Goal: Book appointment/travel/reservation

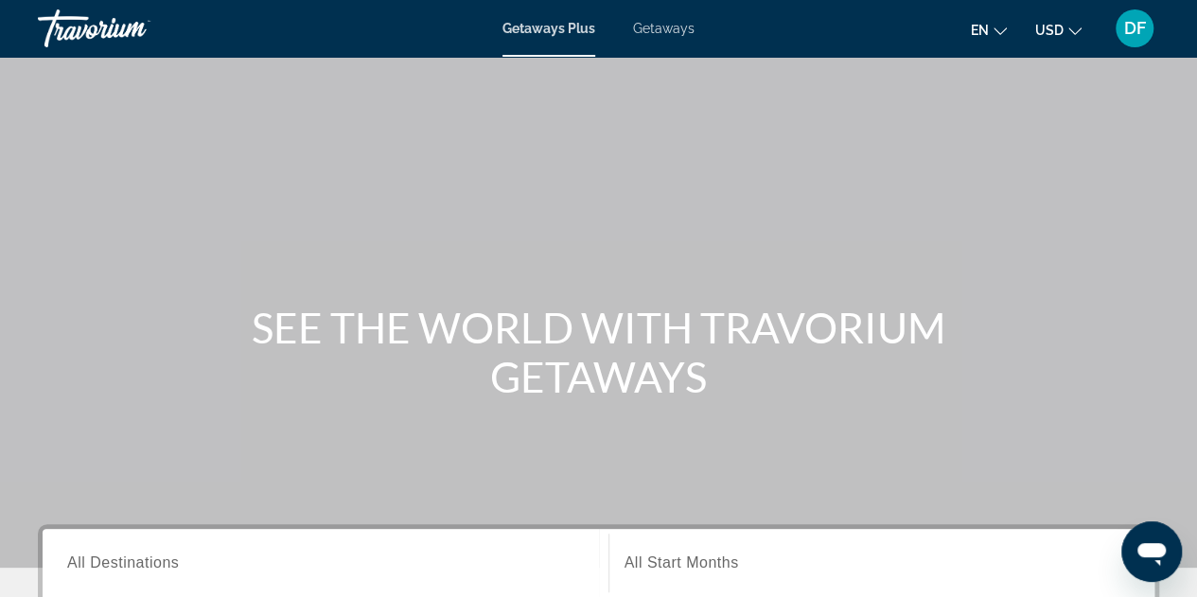
scroll to position [284, 0]
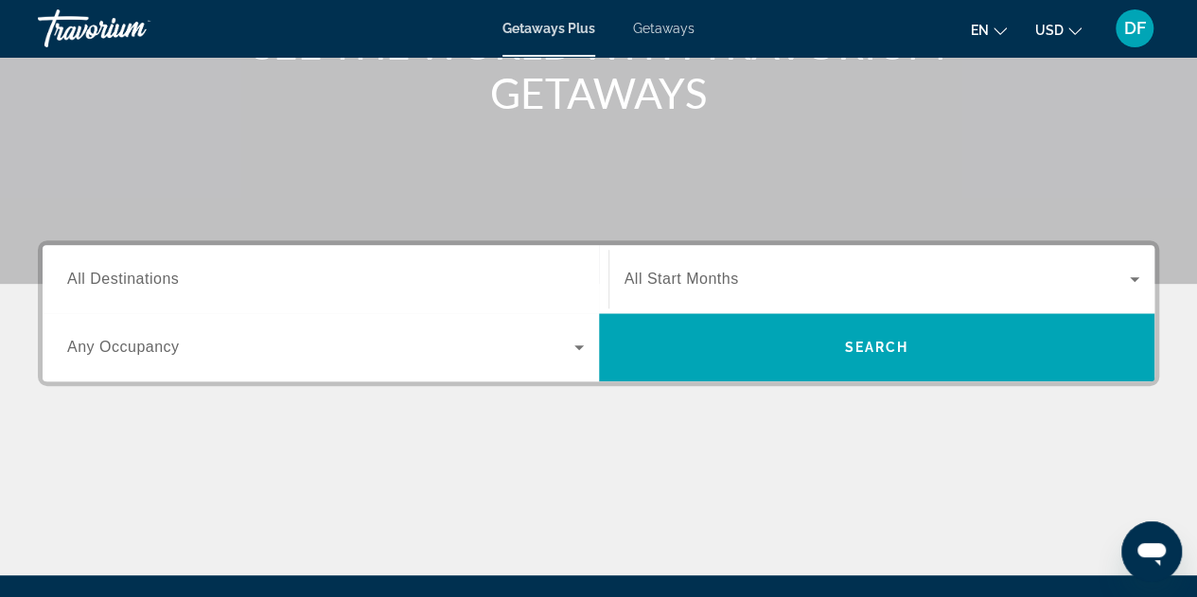
click at [78, 278] on span "All Destinations" at bounding box center [123, 279] width 112 height 16
click at [78, 278] on input "Destination All Destinations" at bounding box center [325, 280] width 517 height 23
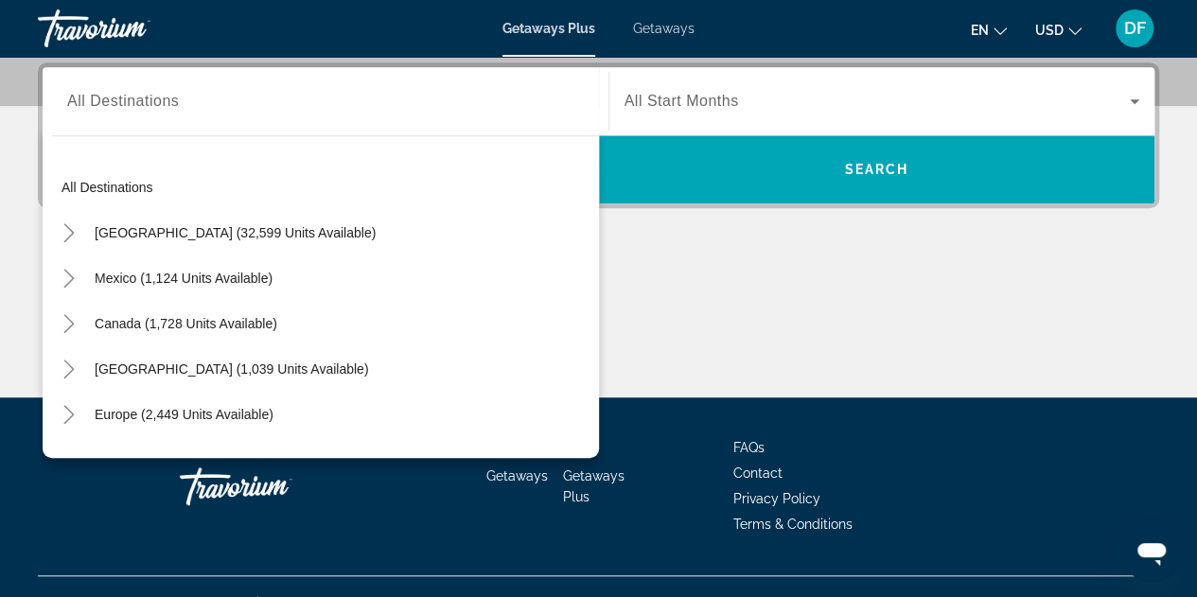
scroll to position [0, 0]
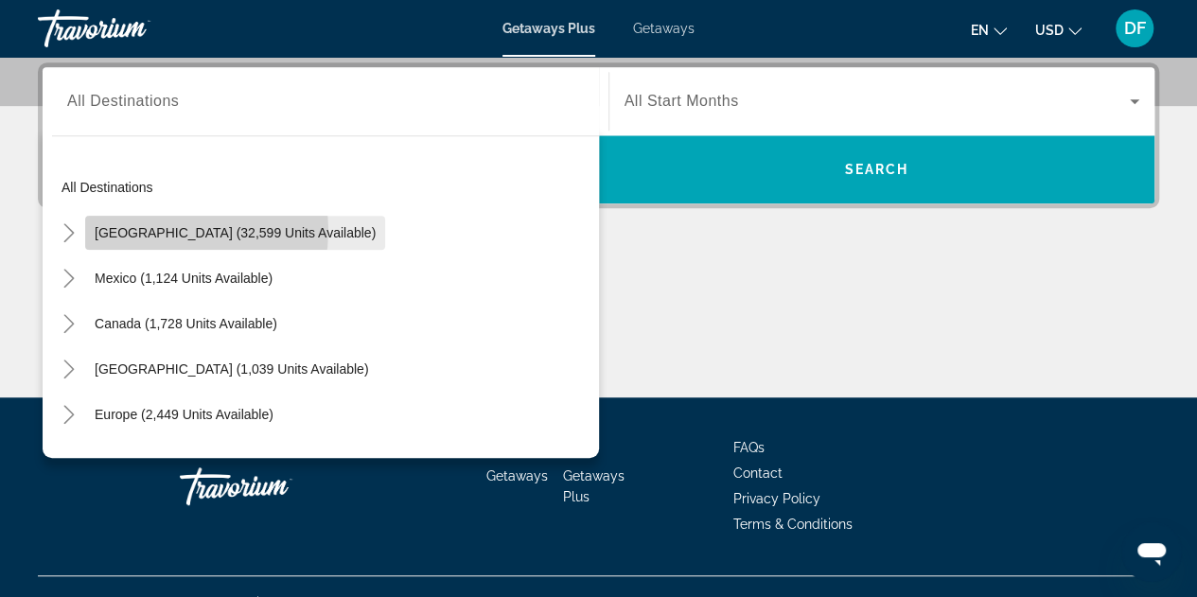
click at [153, 228] on span "[GEOGRAPHIC_DATA] (32,599 units available)" at bounding box center [235, 232] width 281 height 15
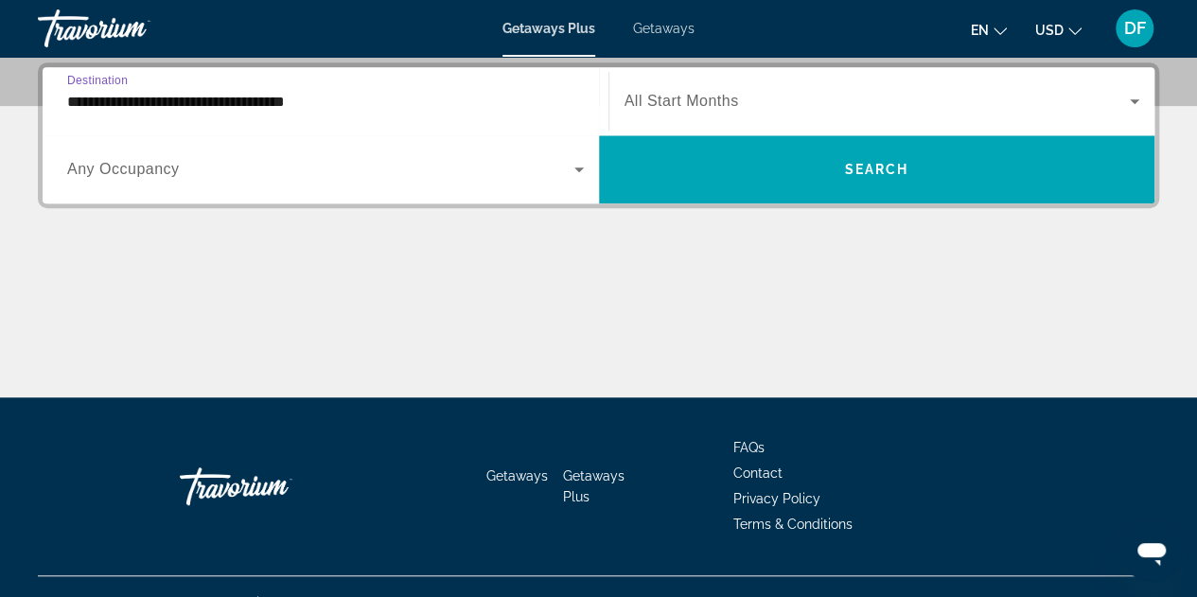
click at [95, 105] on input "**********" at bounding box center [325, 102] width 517 height 23
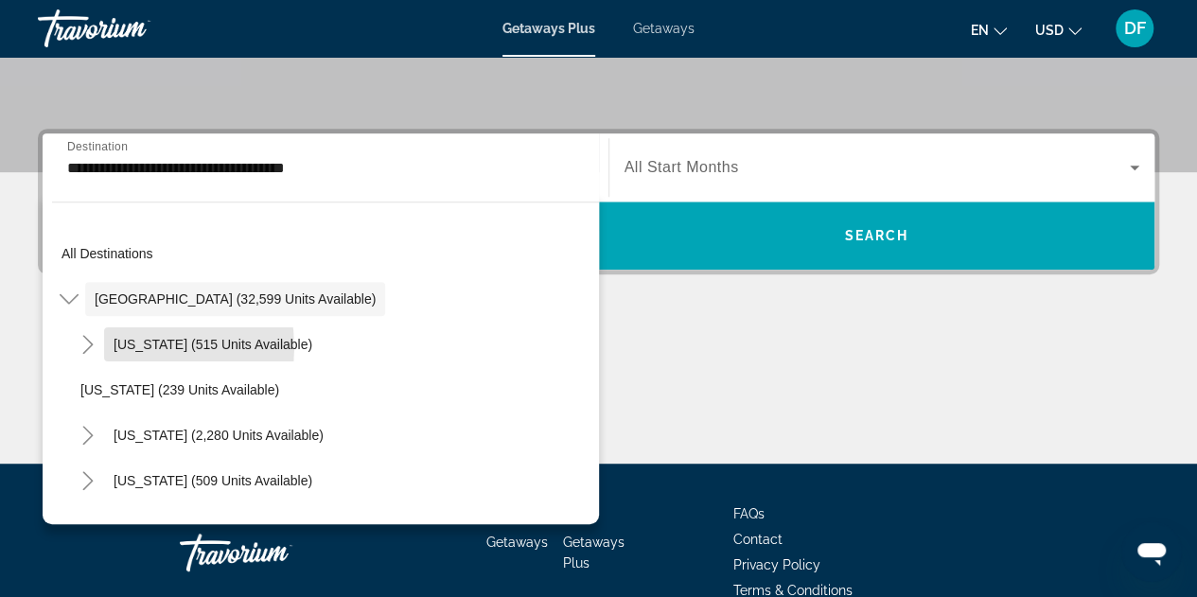
click at [121, 346] on span "[US_STATE] (515 units available)" at bounding box center [213, 344] width 199 height 15
type input "**********"
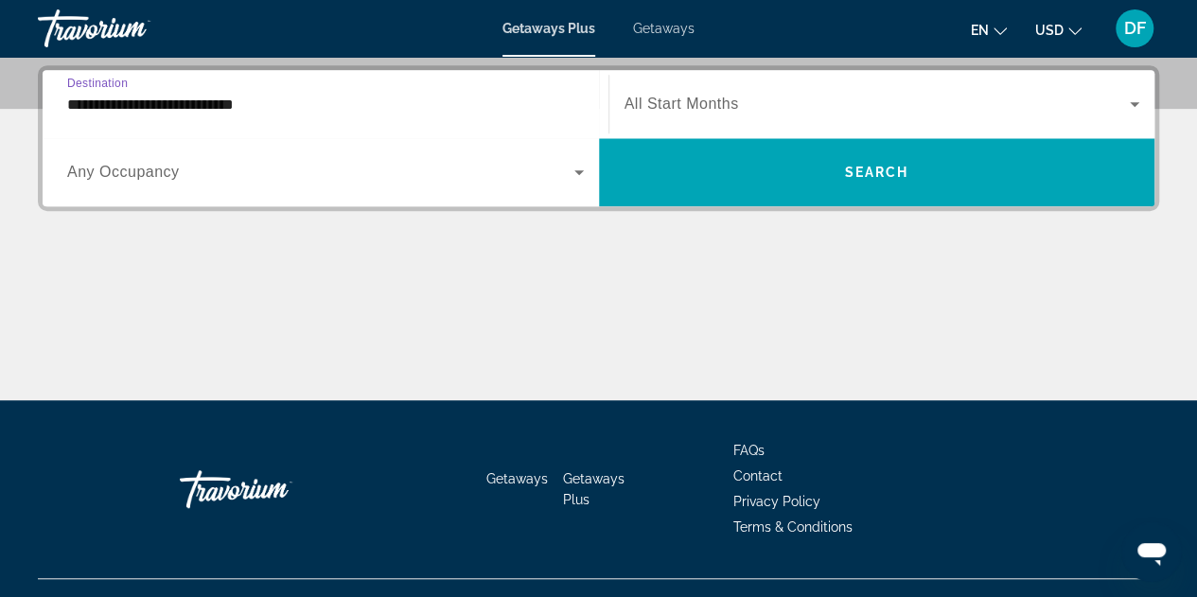
scroll to position [462, 0]
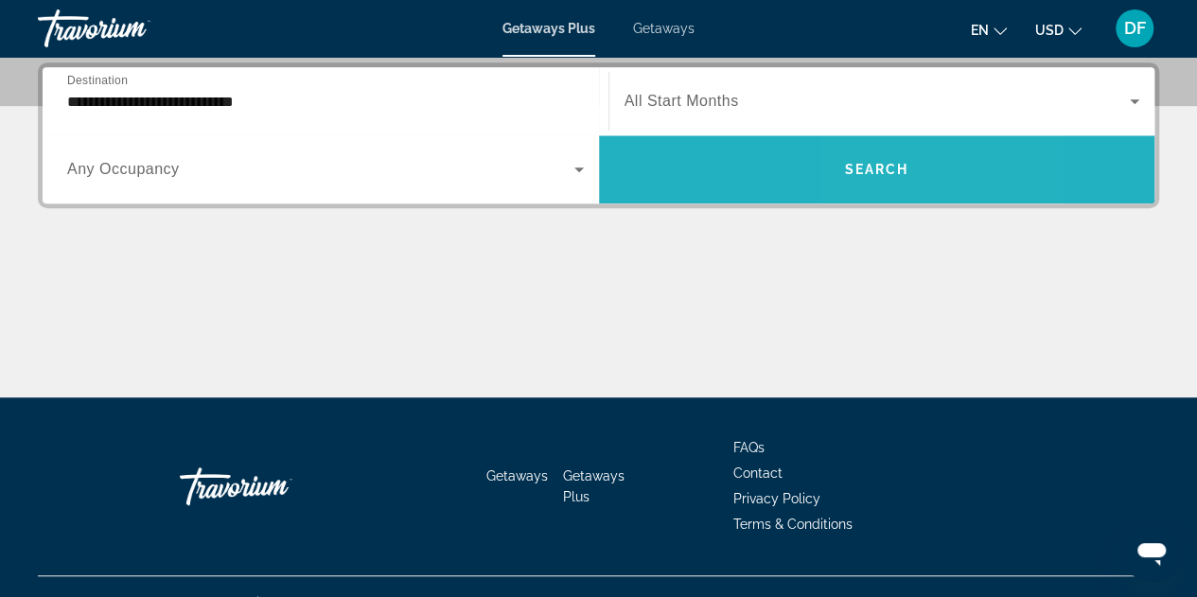
click at [869, 170] on span "Search" at bounding box center [876, 169] width 64 height 15
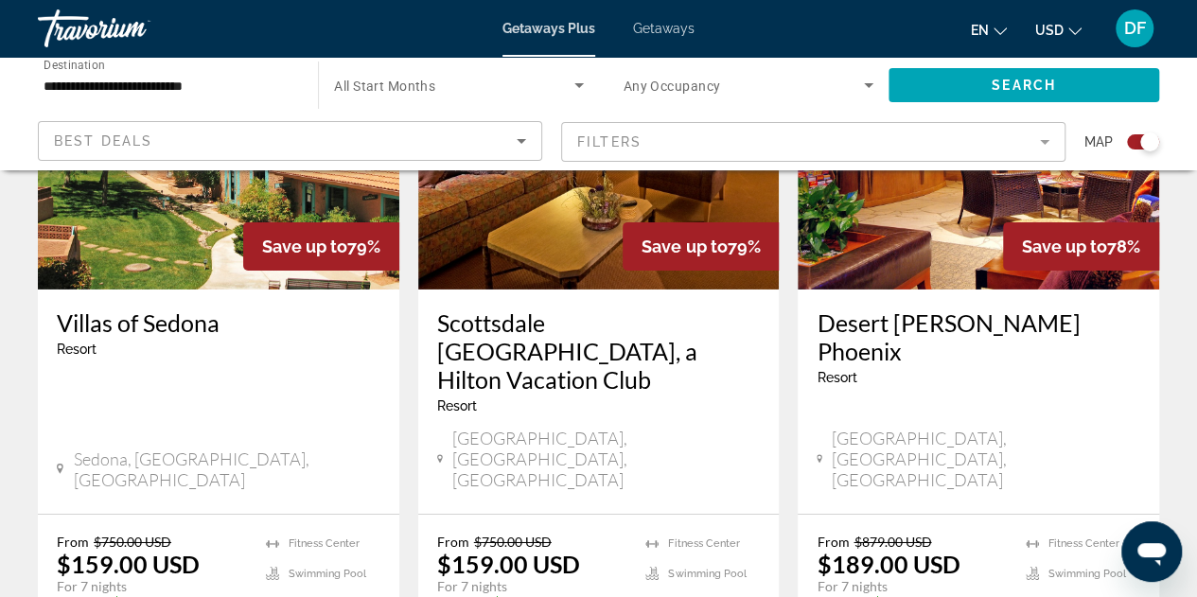
scroll to position [2974, 0]
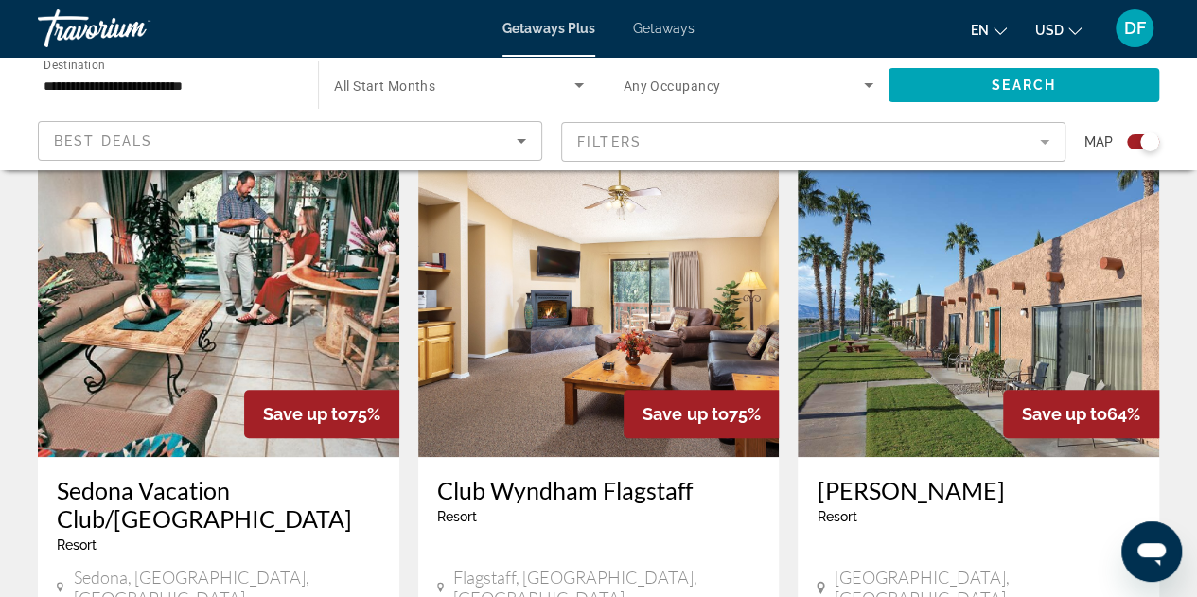
scroll to position [561, 0]
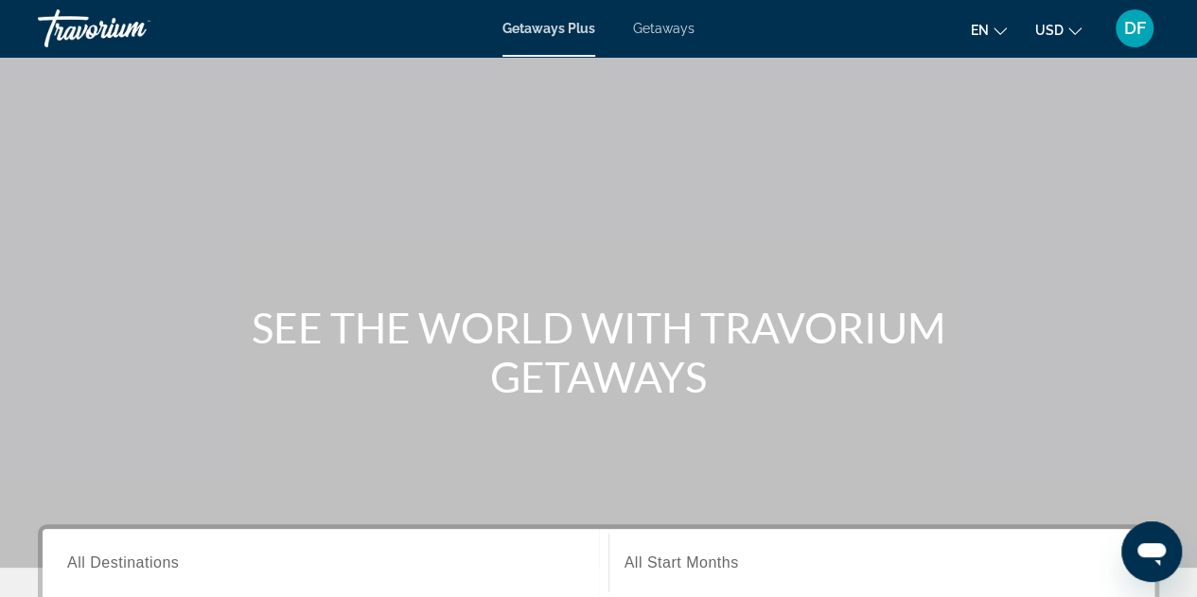
scroll to position [284, 0]
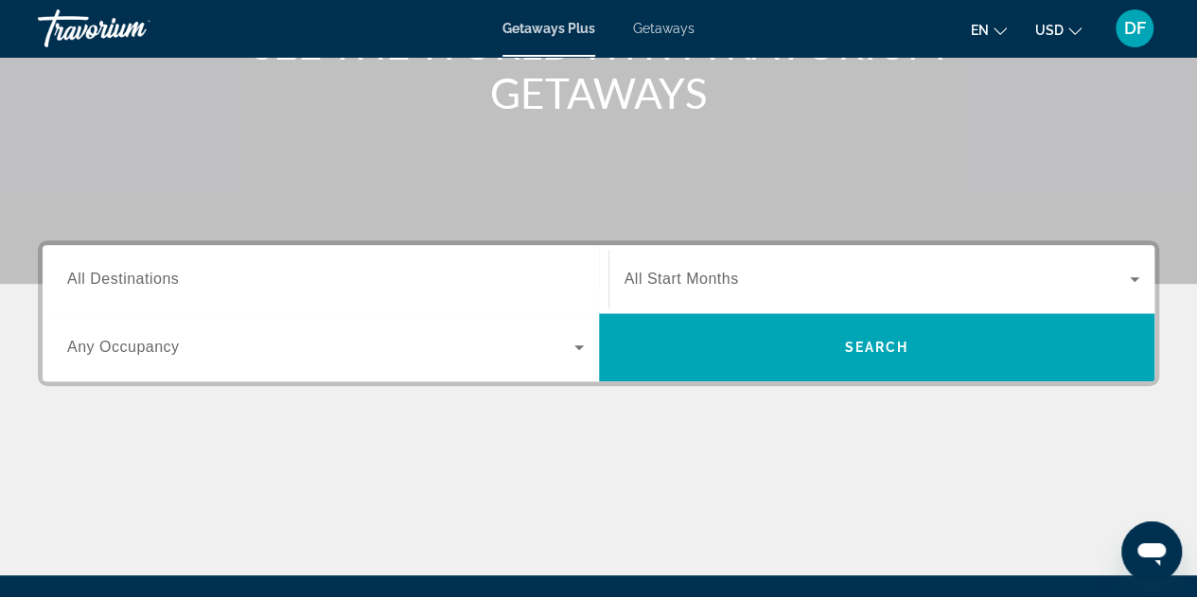
click at [95, 286] on span "All Destinations" at bounding box center [123, 279] width 112 height 16
click at [95, 286] on input "Destination All Destinations" at bounding box center [325, 280] width 517 height 23
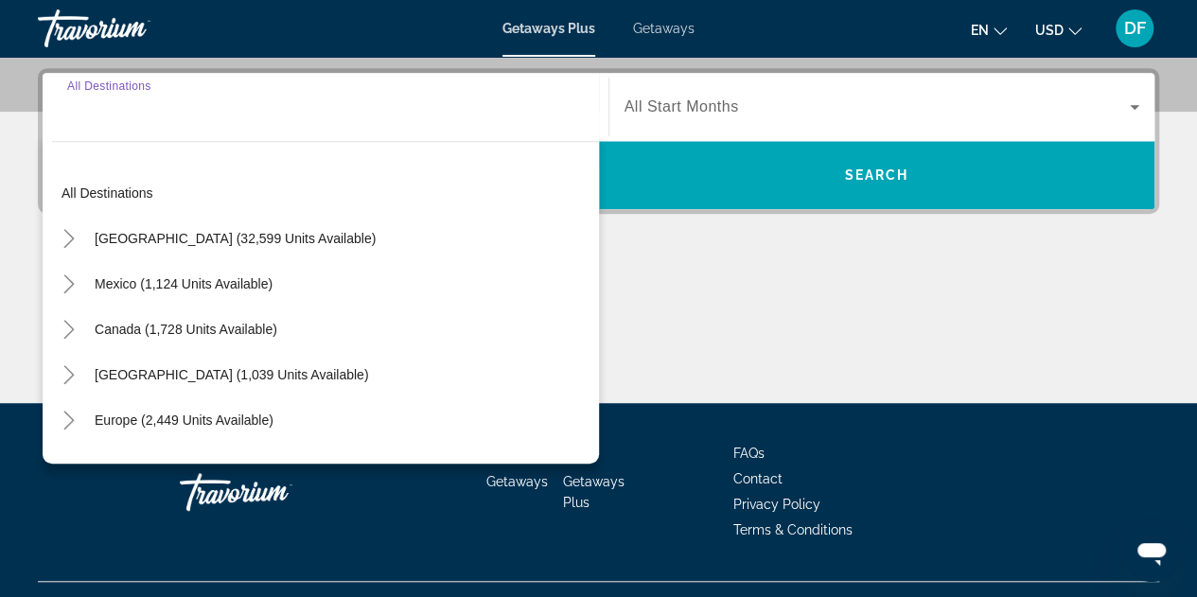
scroll to position [462, 0]
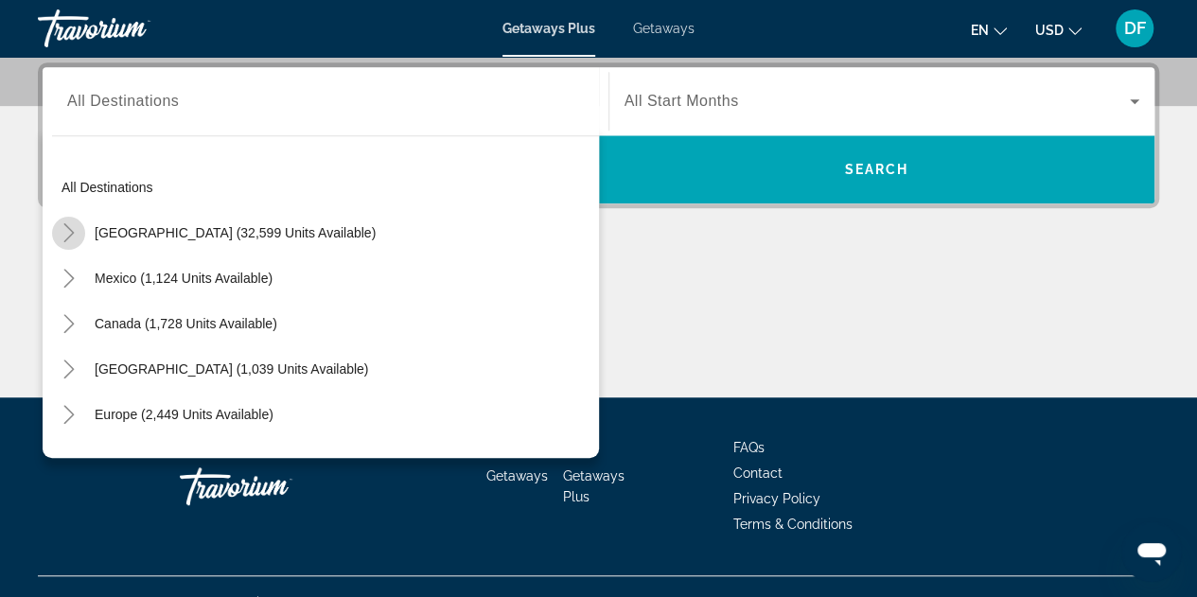
click at [68, 234] on icon "Toggle United States (32,599 units available)" at bounding box center [69, 232] width 19 height 19
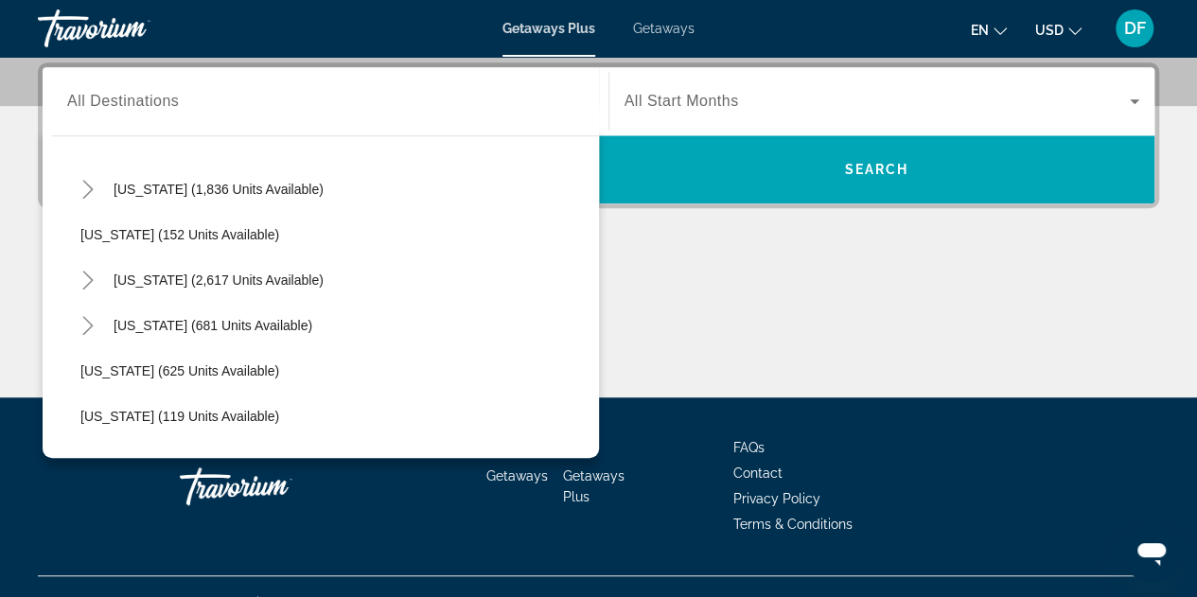
scroll to position [1191, 0]
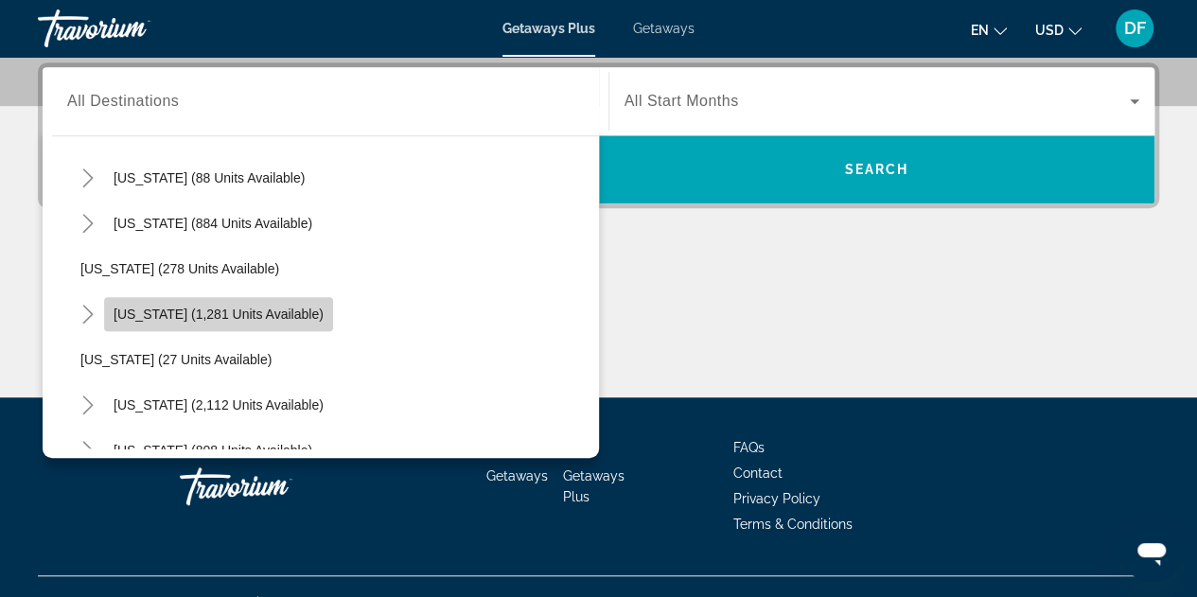
click at [136, 311] on span "[US_STATE] (1,281 units available)" at bounding box center [219, 314] width 210 height 15
type input "**********"
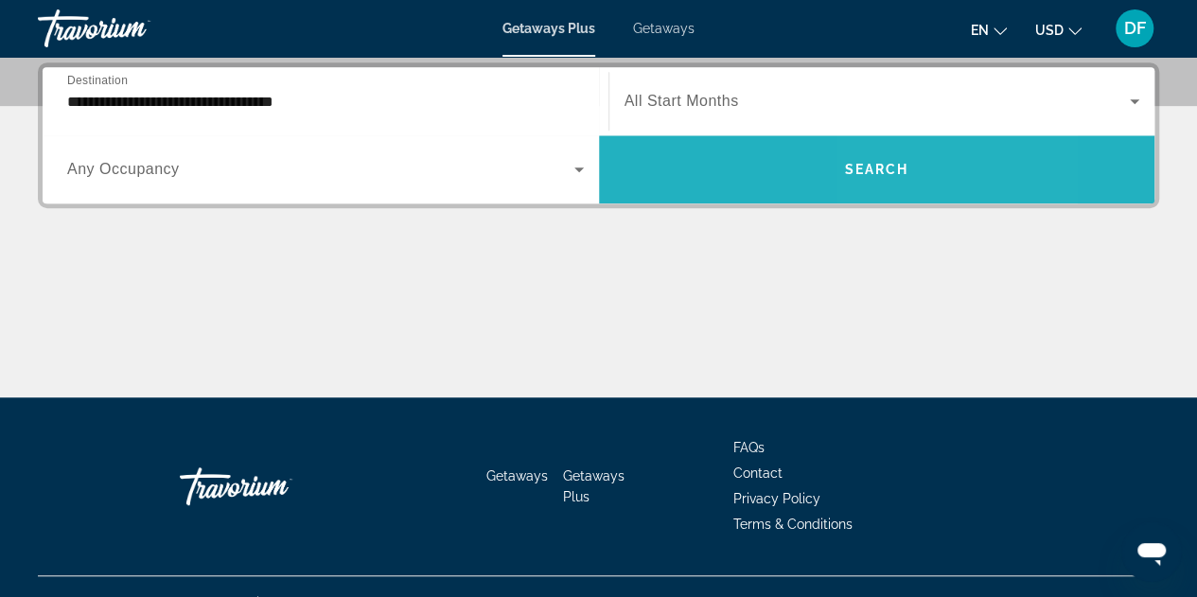
click at [884, 165] on span "Search" at bounding box center [876, 169] width 64 height 15
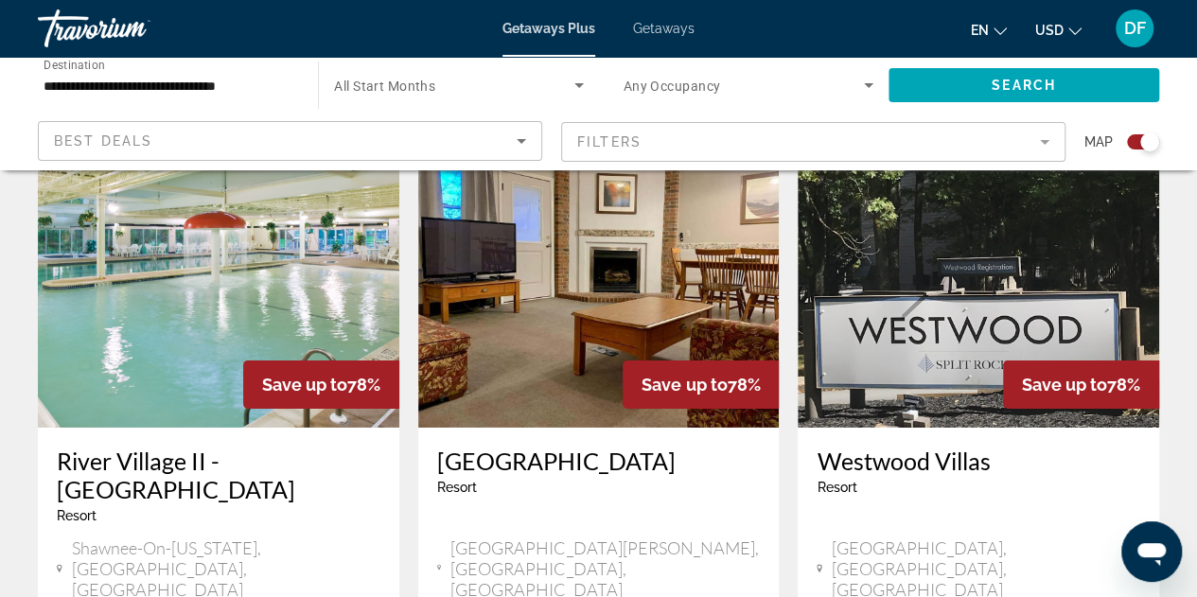
scroll to position [3123, 0]
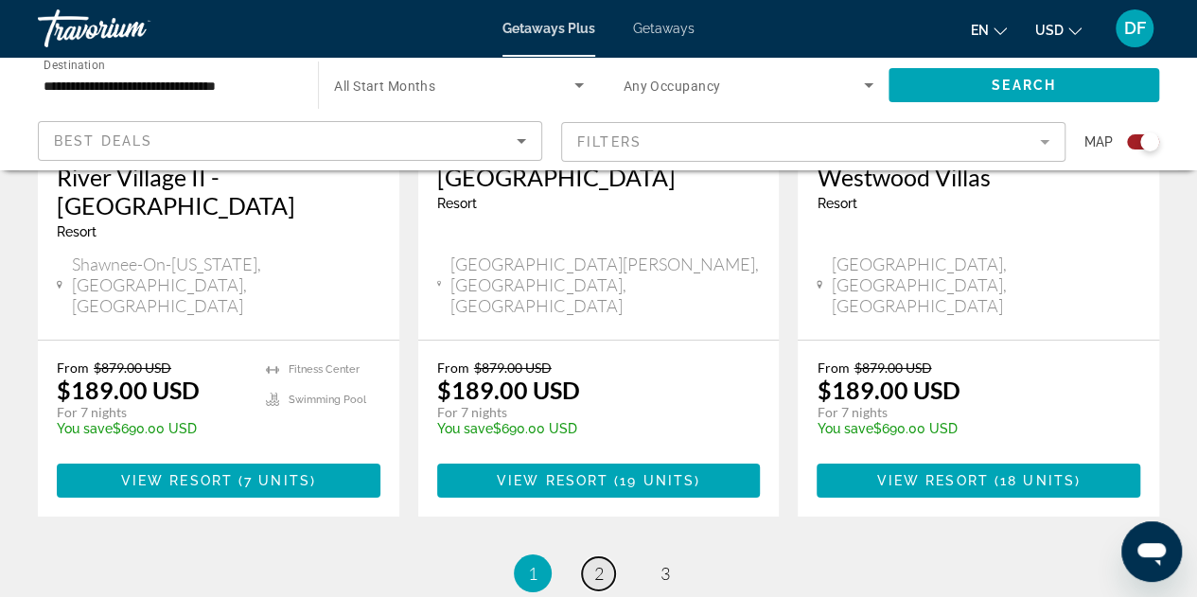
click at [599, 563] on span "2" at bounding box center [598, 573] width 9 height 21
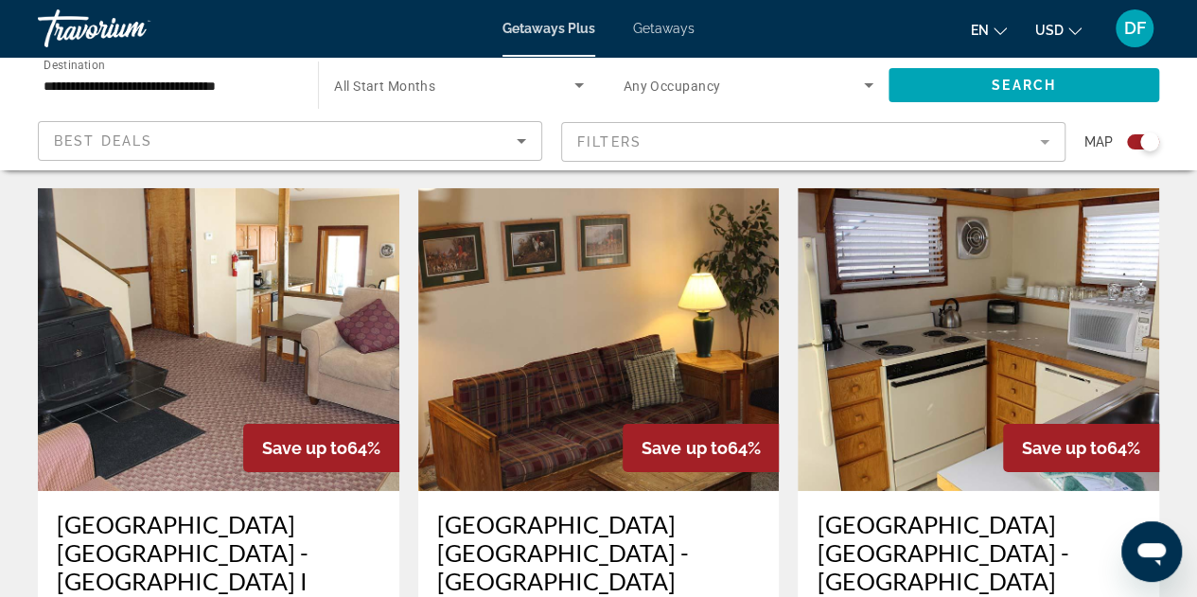
scroll to position [3117, 0]
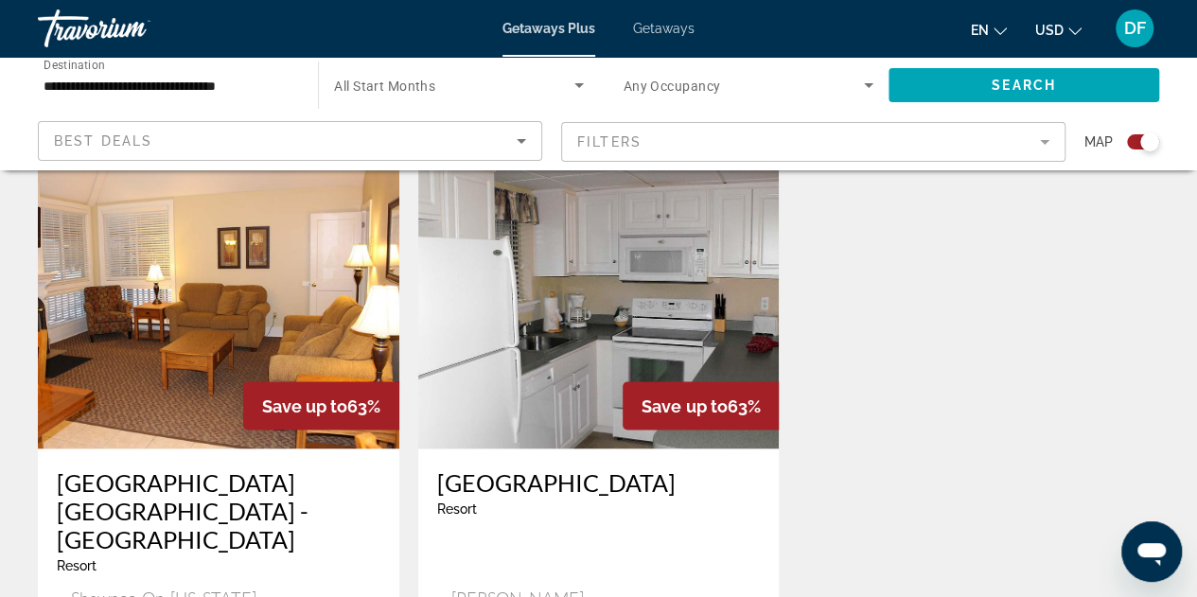
scroll to position [1704, 0]
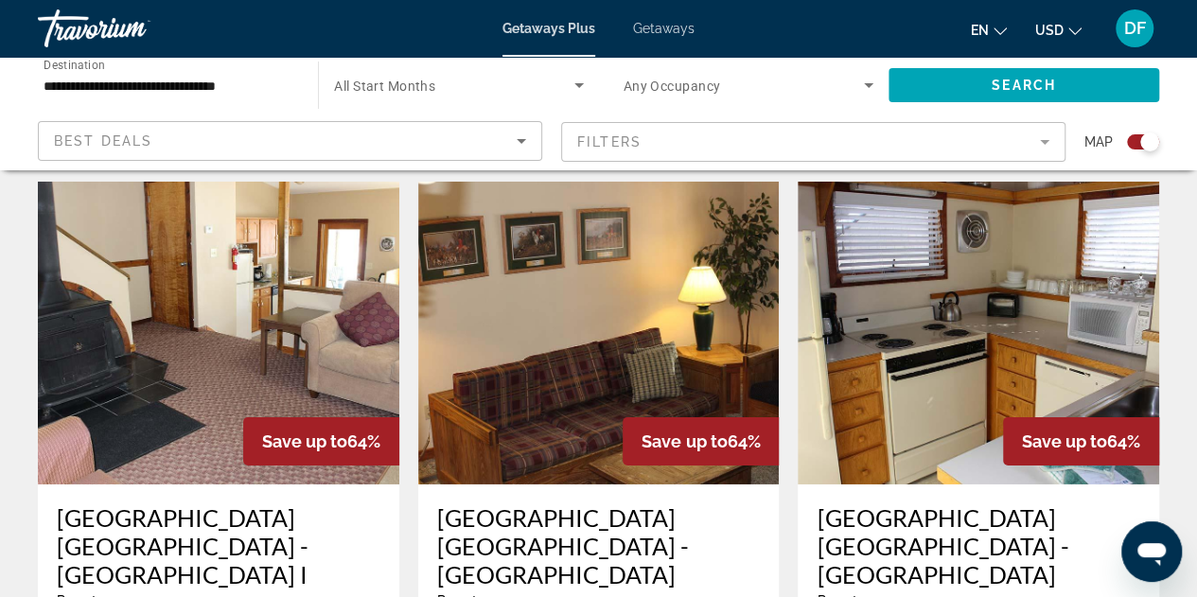
scroll to position [3123, 0]
